Goal: Task Accomplishment & Management: Use online tool/utility

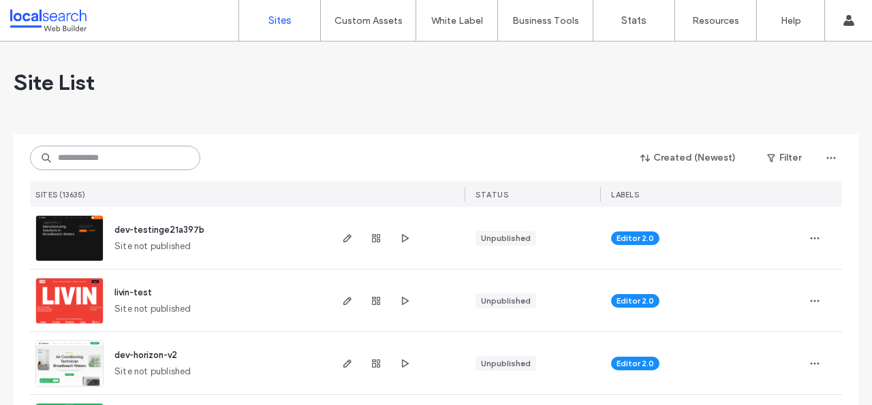
click at [106, 167] on input at bounding box center [115, 158] width 170 height 25
paste input "********"
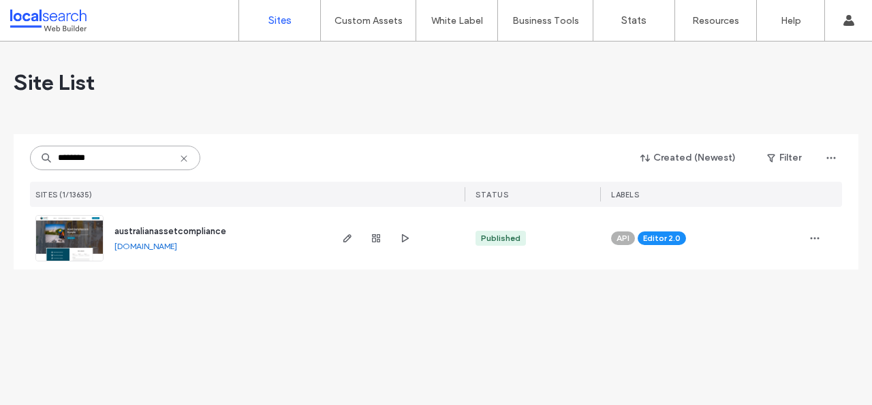
type input "********"
click at [75, 235] on img at bounding box center [69, 262] width 67 height 93
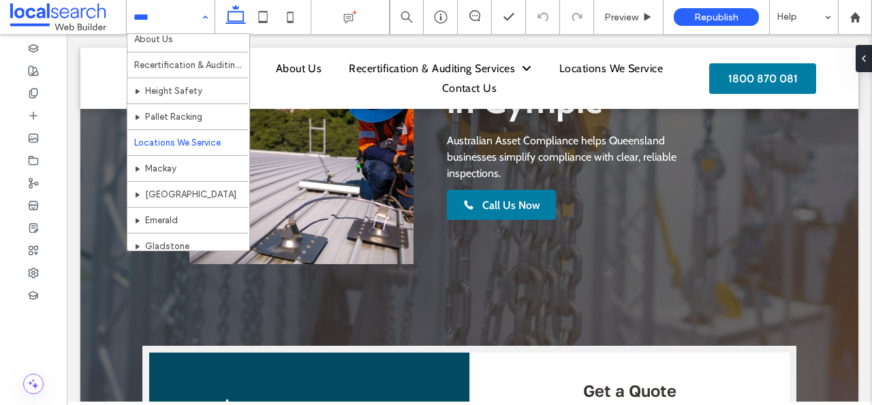
scroll to position [70, 0]
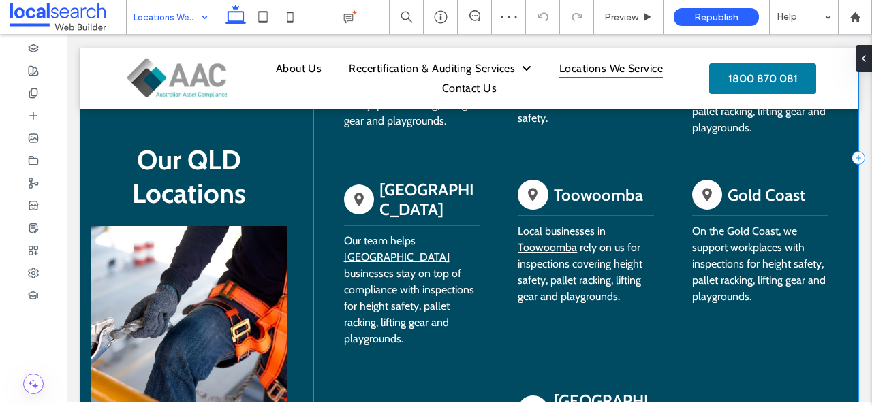
scroll to position [1039, 0]
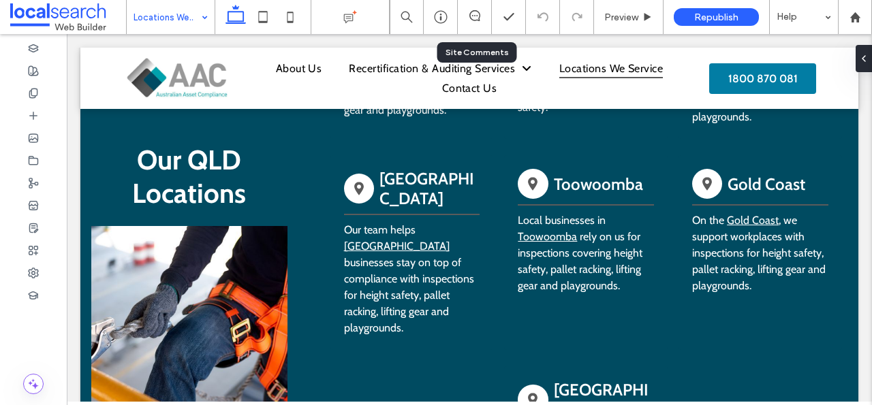
click at [476, 7] on div at bounding box center [475, 17] width 34 height 34
click at [476, 32] on div at bounding box center [475, 17] width 34 height 34
click at [478, 16] on icon at bounding box center [474, 15] width 11 height 11
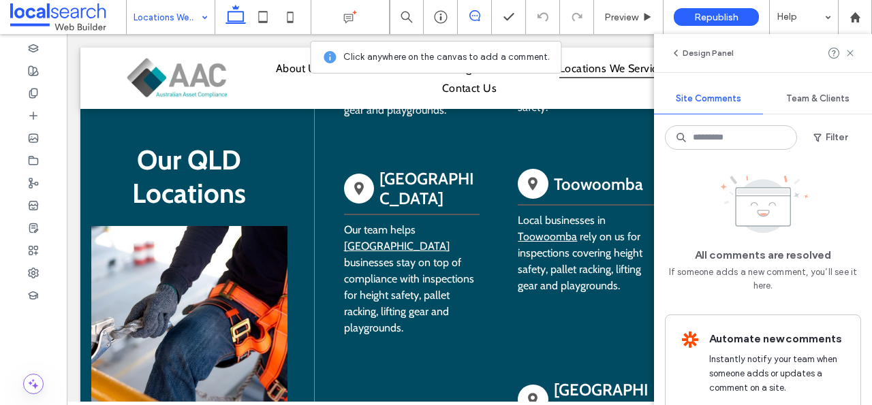
click at [487, 247] on div "Pin Icon [GEOGRAPHIC_DATA] Our team supports Mackay businesses with reliable co…" at bounding box center [586, 147] width 544 height 796
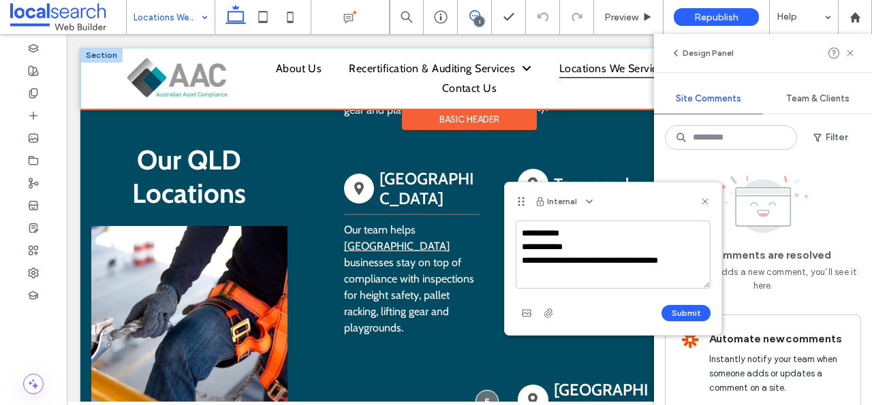
type textarea "**********"
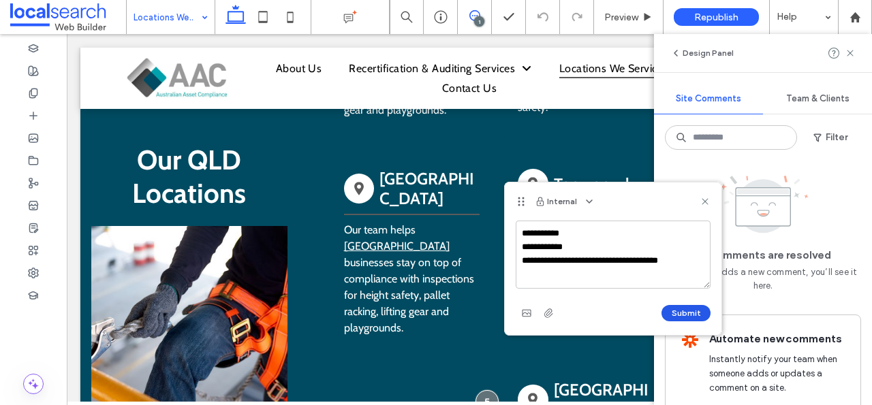
click at [685, 315] on button "Submit" at bounding box center [686, 313] width 49 height 16
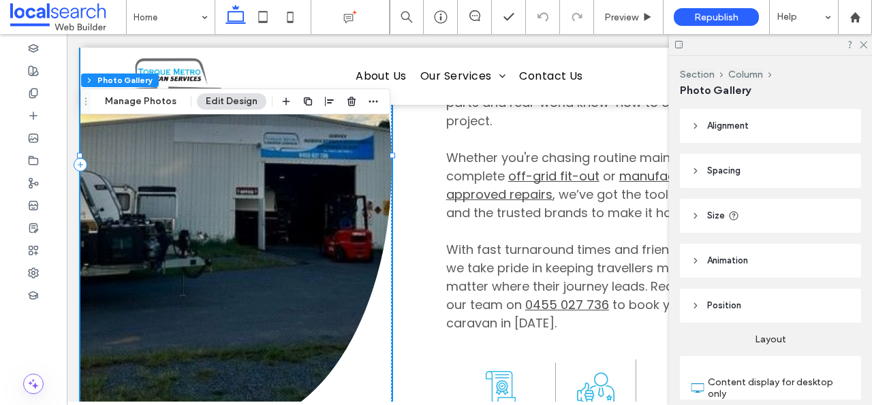
click at [266, 198] on link at bounding box center [235, 165] width 311 height 521
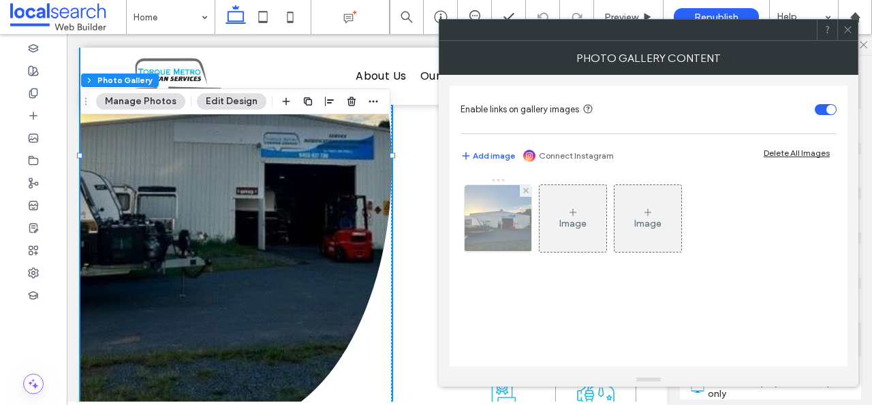
click at [513, 224] on img at bounding box center [498, 218] width 89 height 67
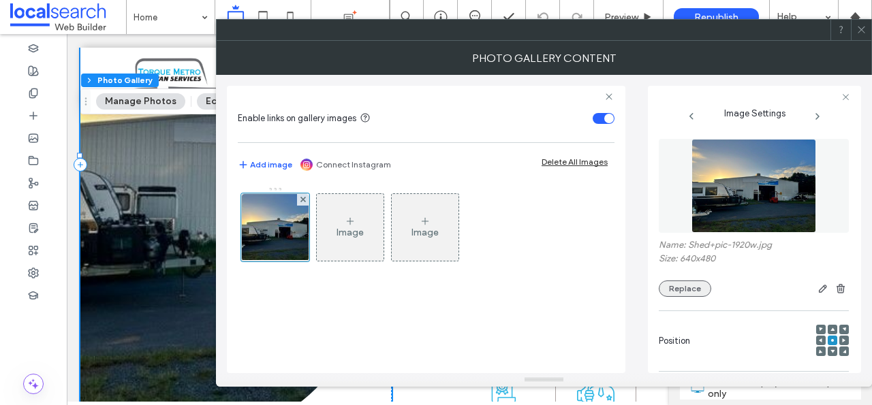
click at [694, 287] on button "Replace" at bounding box center [685, 289] width 52 height 16
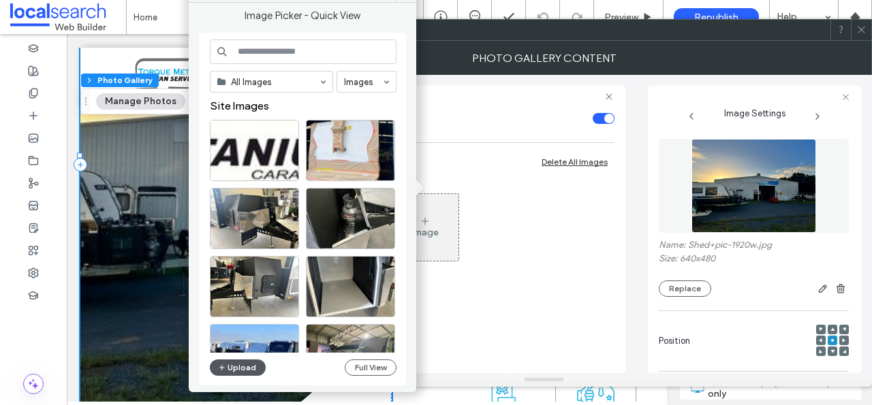
click at [247, 365] on button "Upload" at bounding box center [238, 368] width 56 height 16
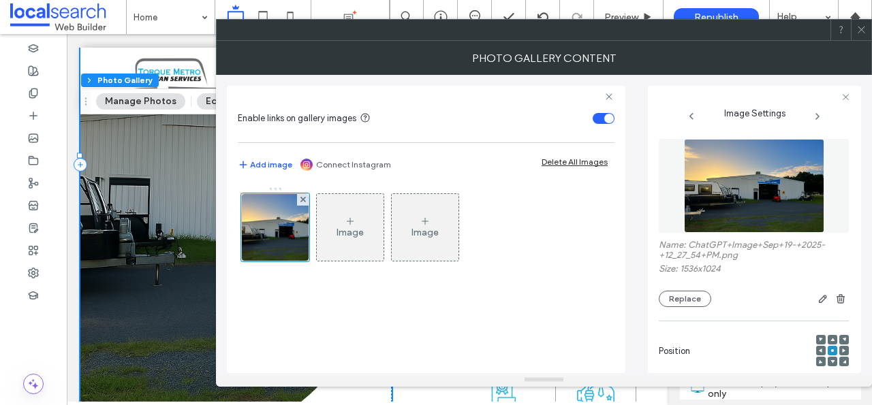
click at [866, 35] on span at bounding box center [861, 30] width 10 height 20
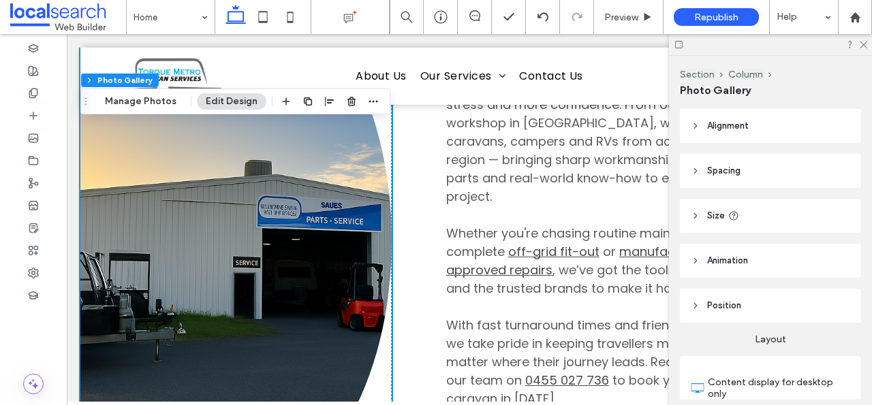
scroll to position [910, 0]
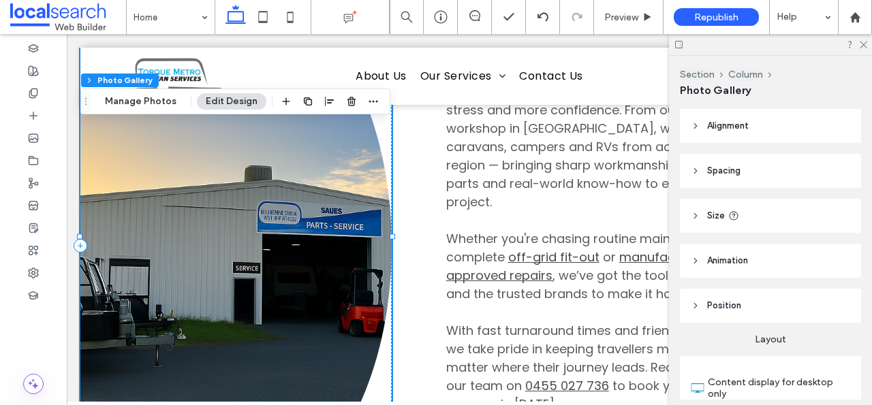
click at [282, 277] on link at bounding box center [235, 246] width 311 height 521
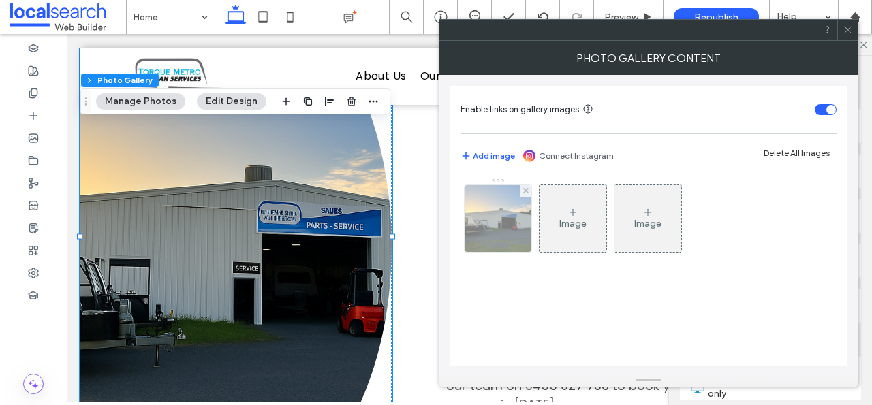
click at [508, 225] on img at bounding box center [498, 218] width 100 height 67
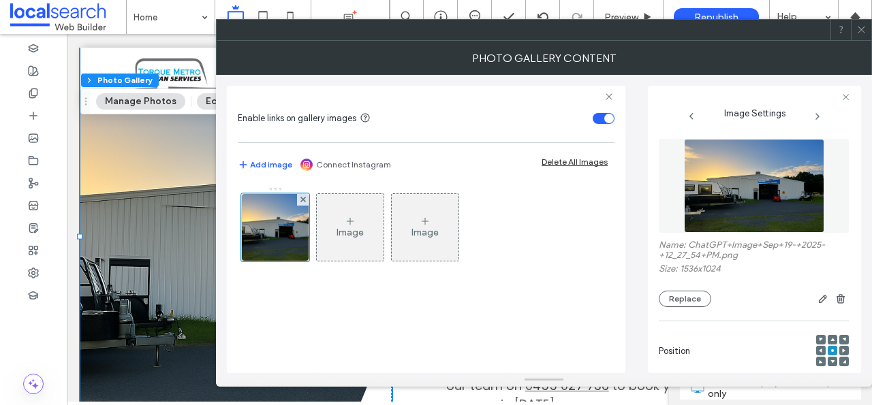
click at [819, 355] on span at bounding box center [821, 351] width 4 height 10
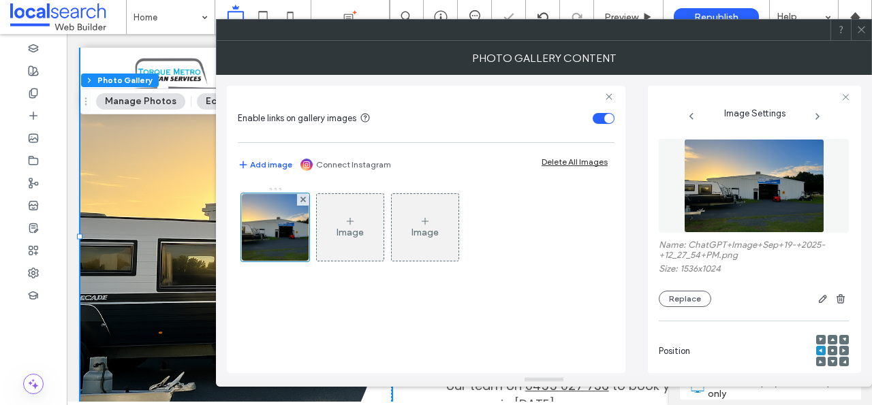
click at [858, 31] on icon at bounding box center [861, 30] width 10 height 10
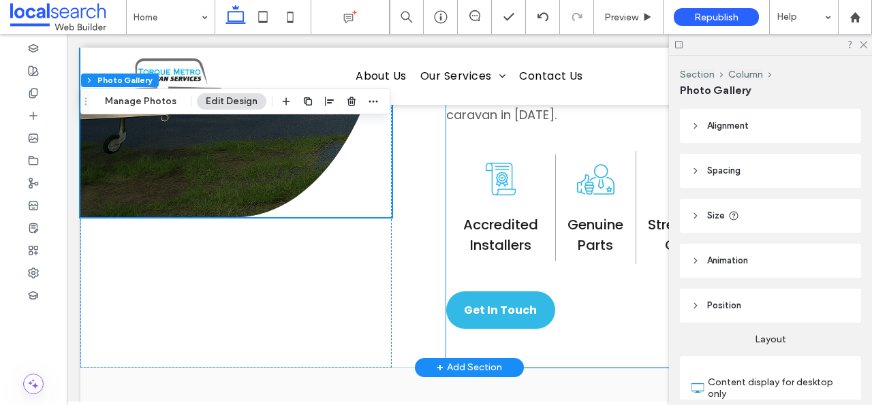
scroll to position [1201, 0]
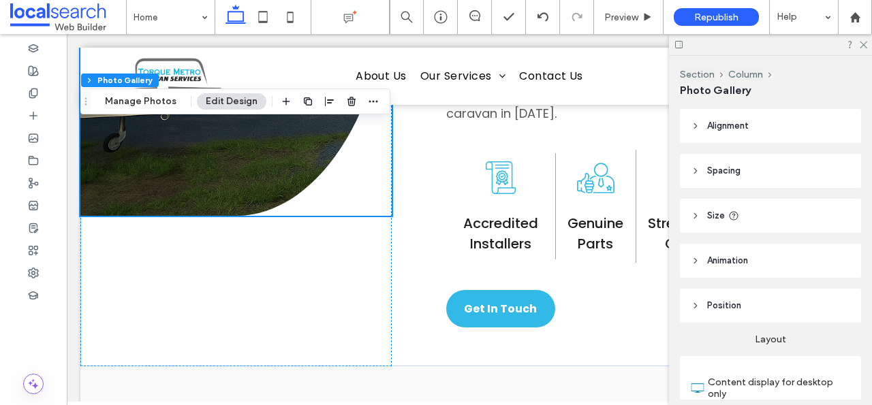
click at [861, 49] on div at bounding box center [770, 44] width 203 height 21
click at [865, 46] on use at bounding box center [863, 45] width 7 height 7
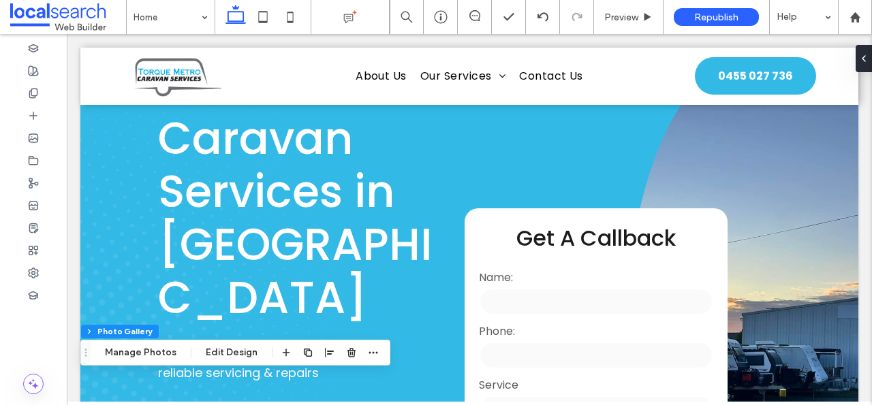
scroll to position [0, 0]
